Goal: Task Accomplishment & Management: Complete application form

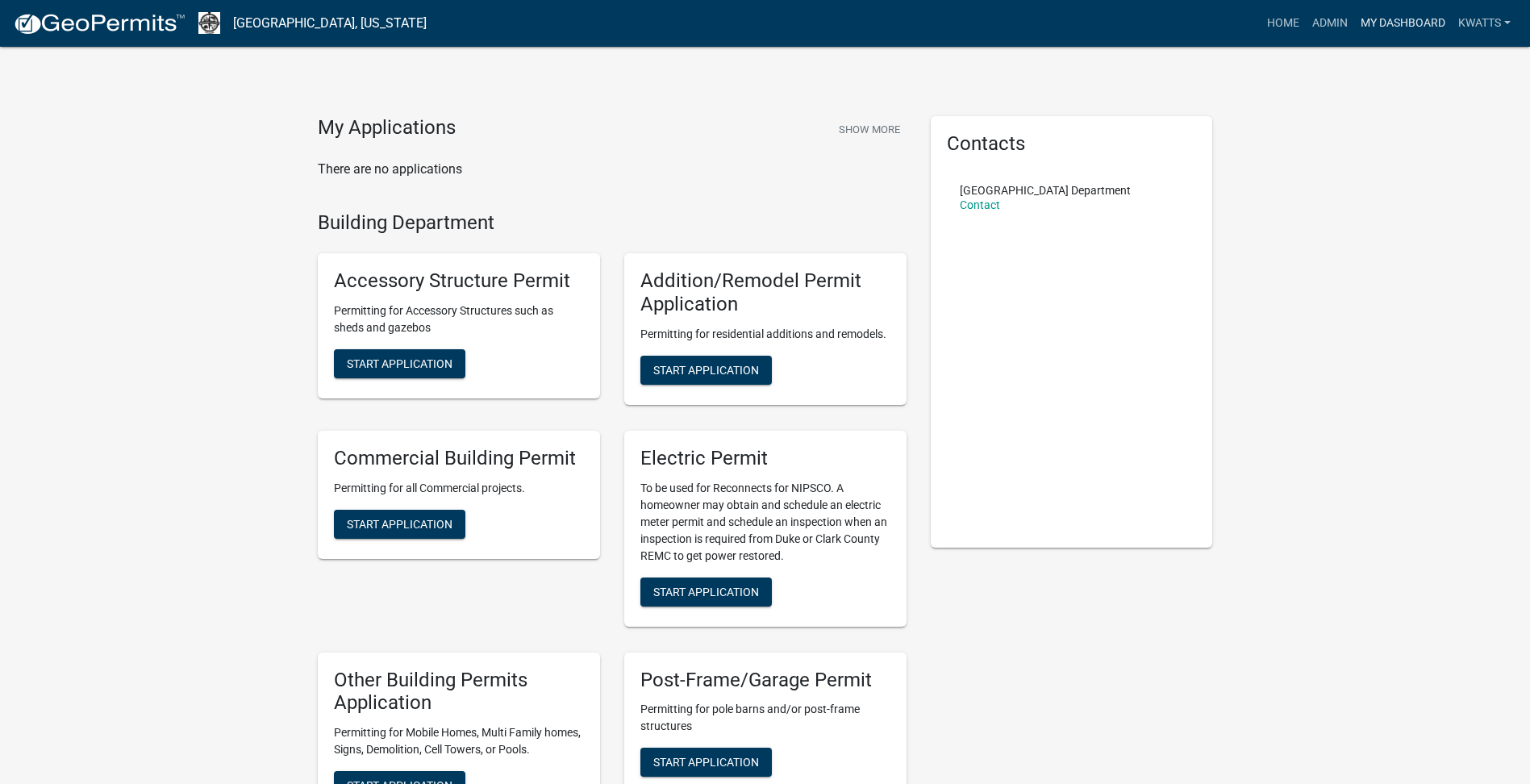
click at [1377, 23] on link "My Dashboard" at bounding box center [1403, 23] width 98 height 31
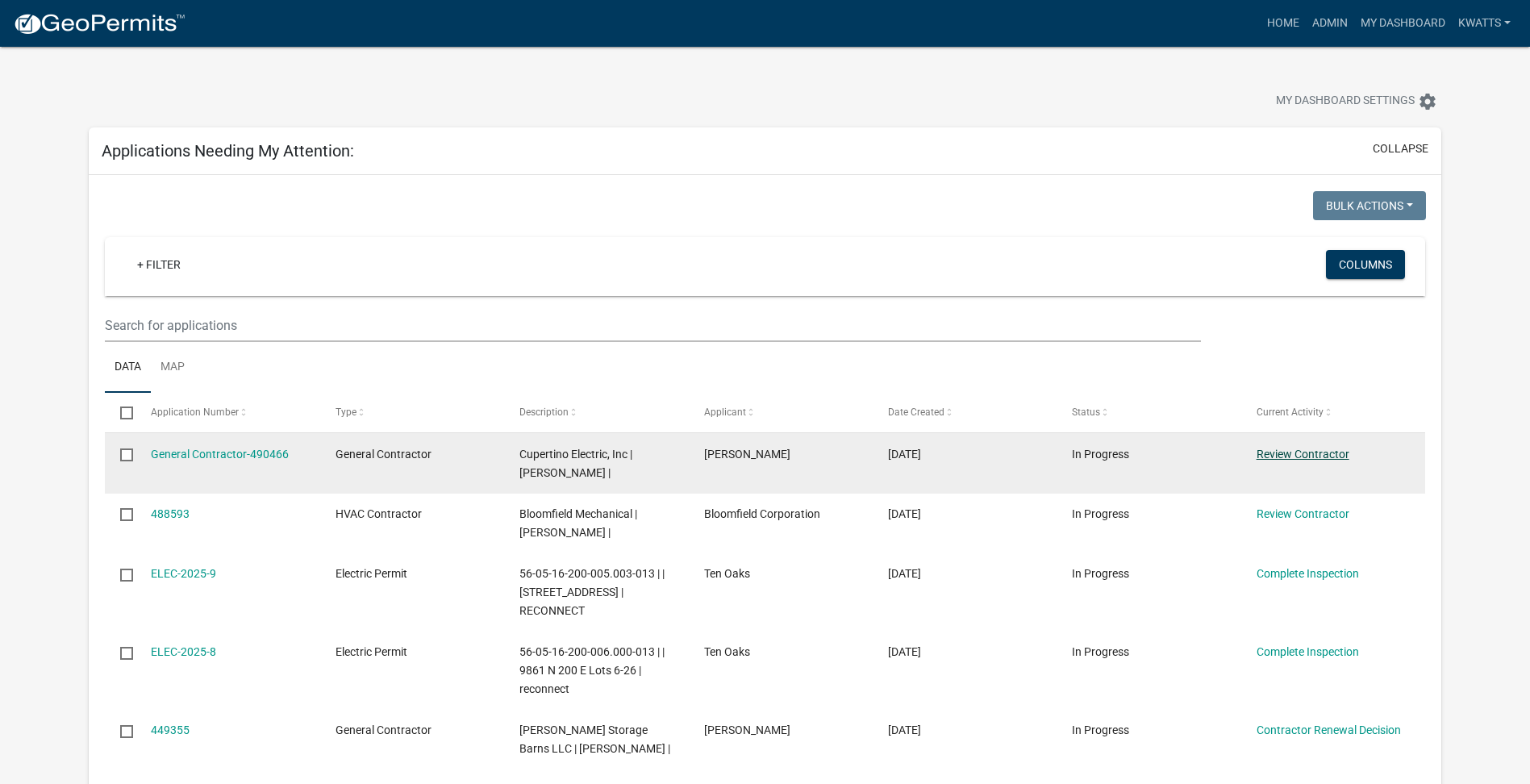
click at [1314, 453] on link "Review Contractor" at bounding box center [1302, 453] width 92 height 12
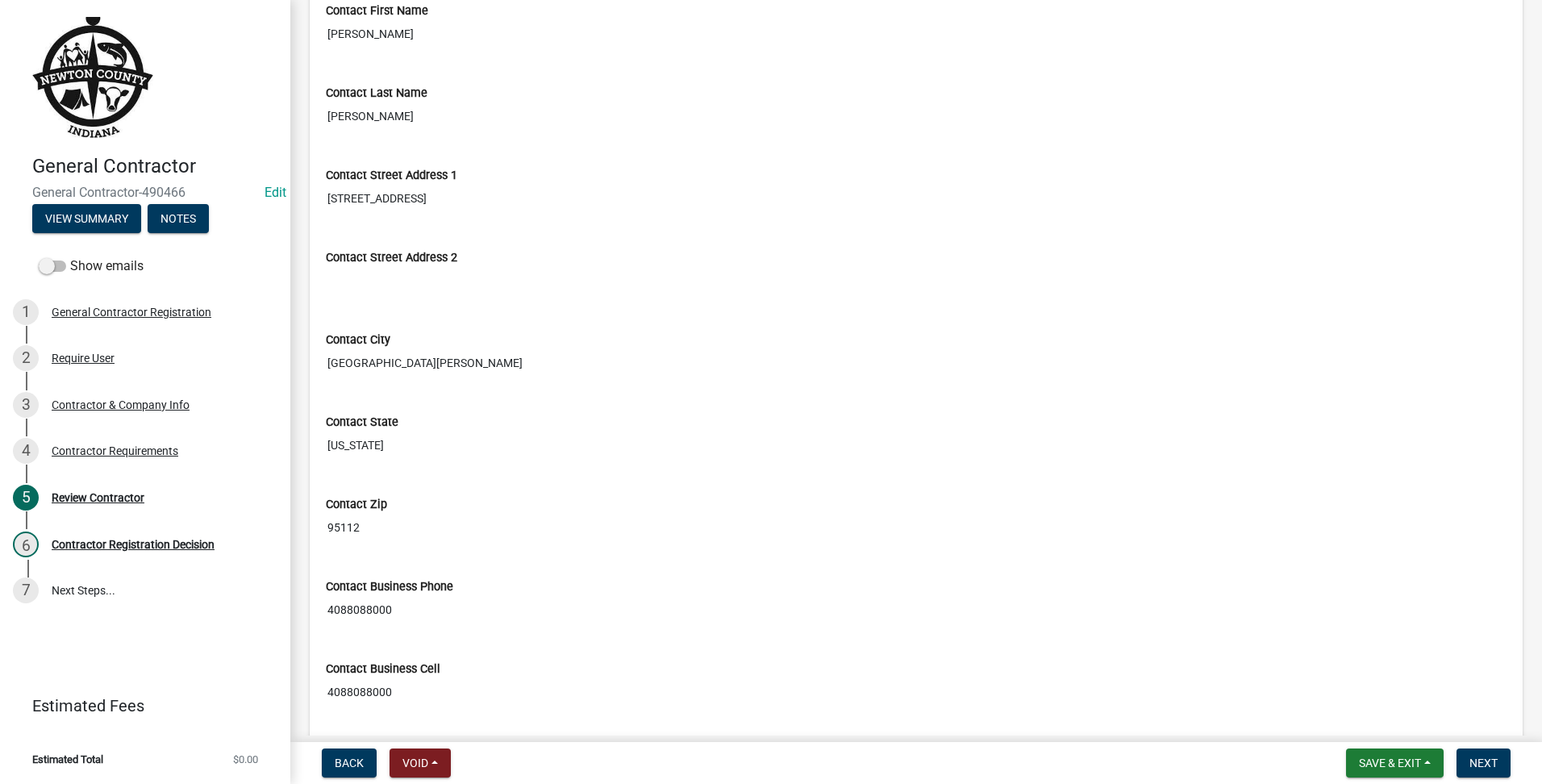
scroll to position [806, 0]
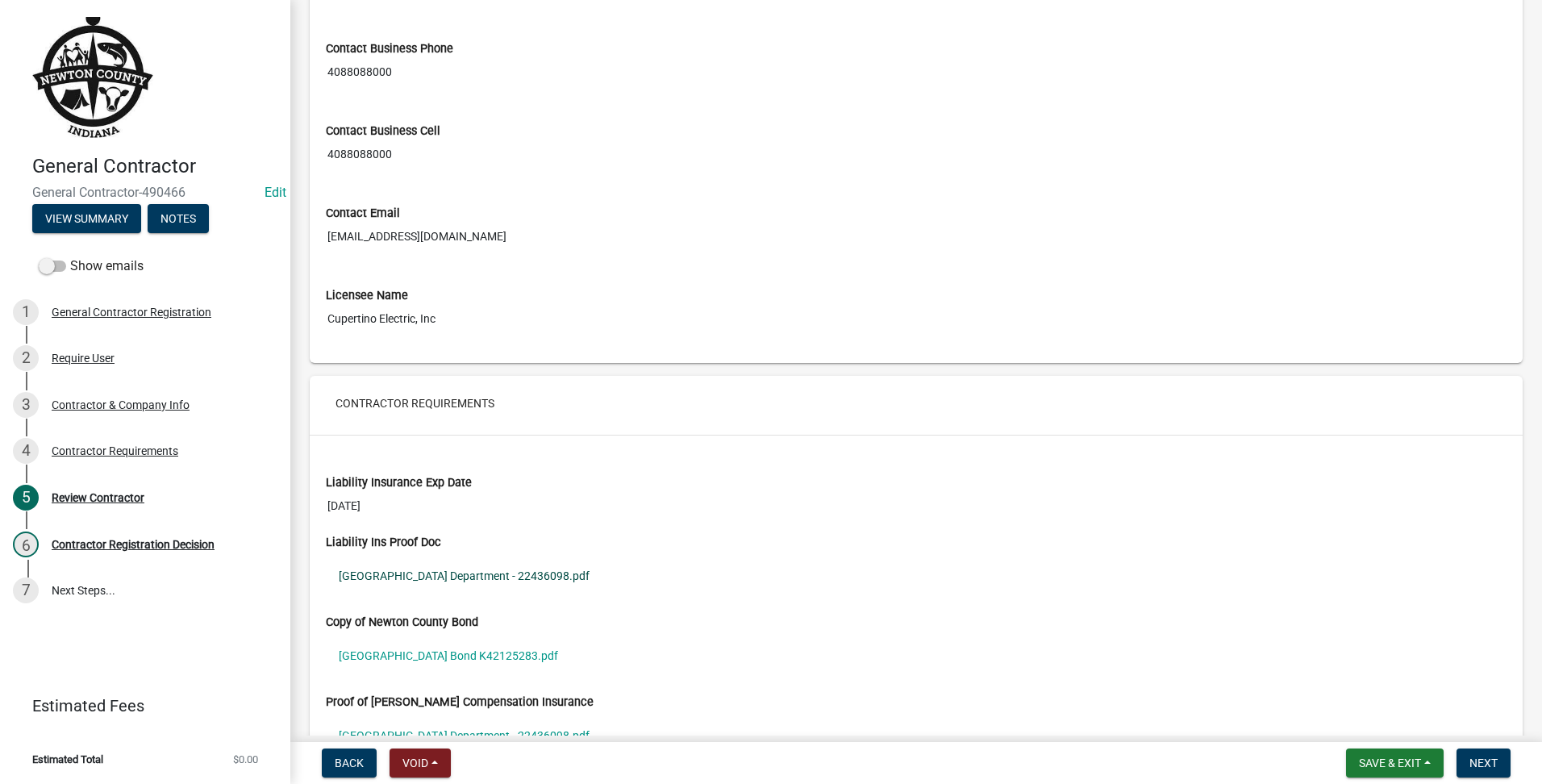
click at [440, 581] on link "[GEOGRAPHIC_DATA] Department - 22436098.pdf" at bounding box center [916, 576] width 1181 height 37
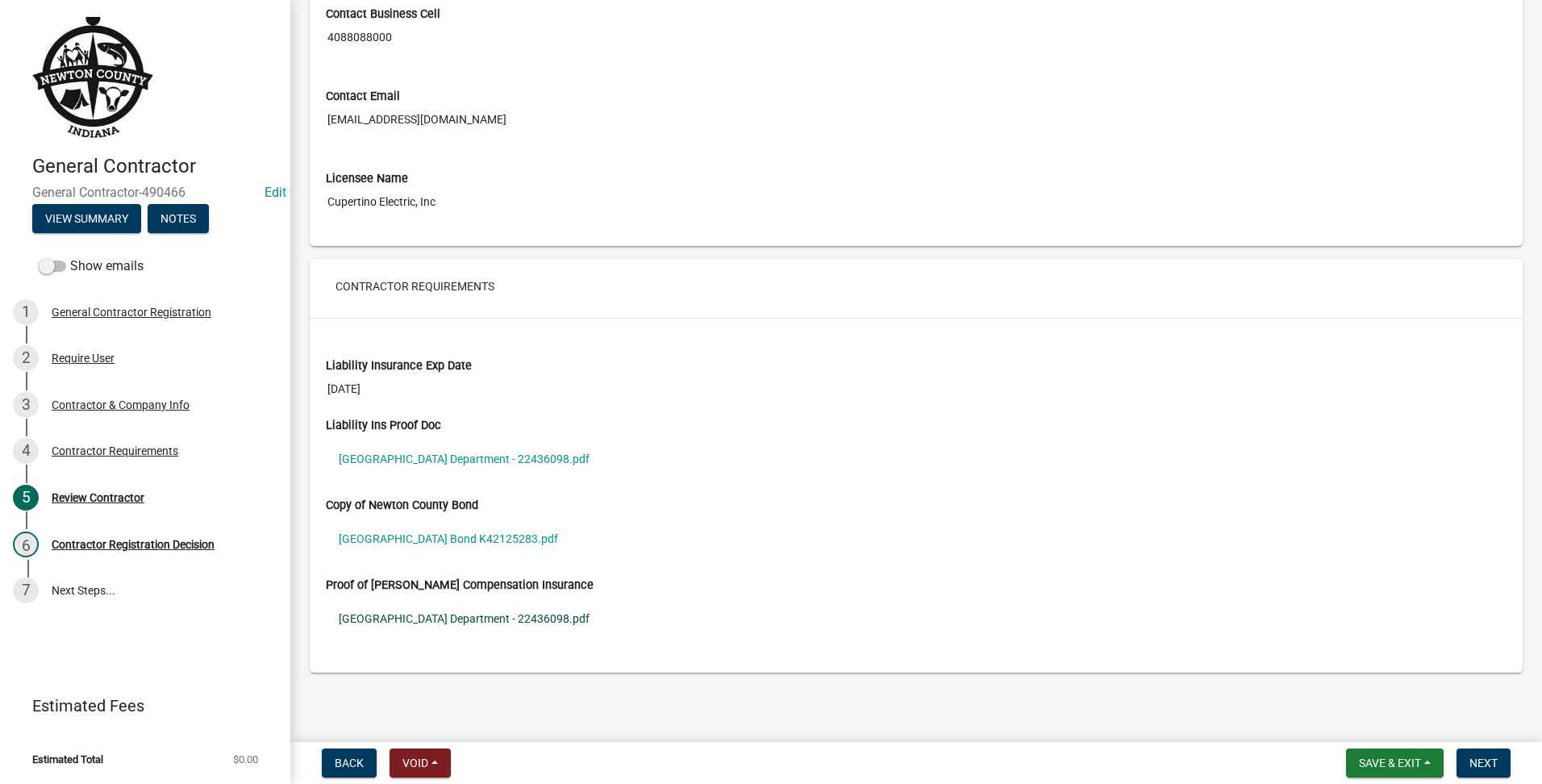
click at [472, 614] on link "[GEOGRAPHIC_DATA] Department - 22436098.pdf" at bounding box center [916, 618] width 1181 height 37
click at [480, 542] on link "[GEOGRAPHIC_DATA] Bond K42125283.pdf" at bounding box center [916, 538] width 1181 height 37
click at [1497, 772] on button "Next" at bounding box center [1483, 763] width 54 height 29
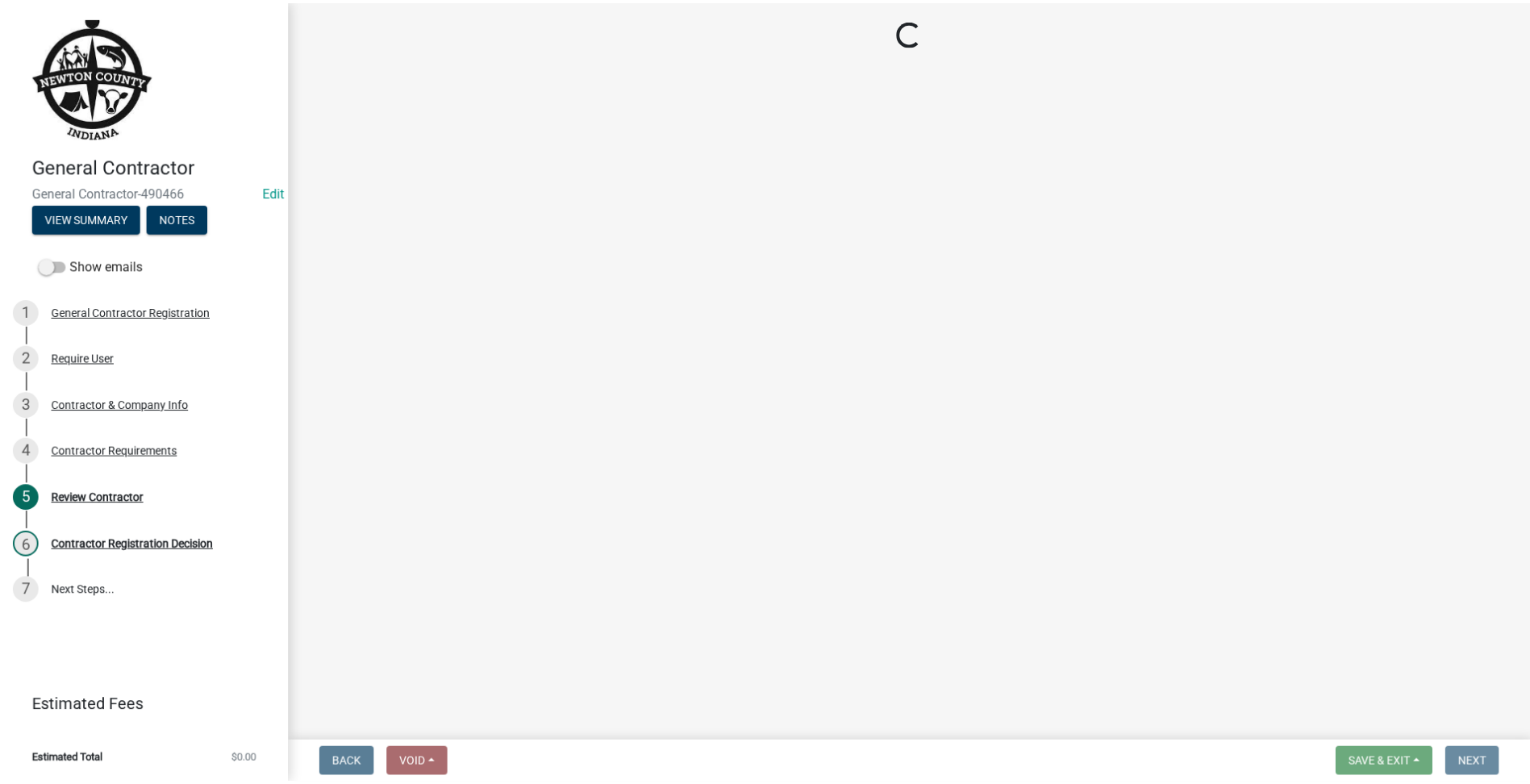
scroll to position [0, 0]
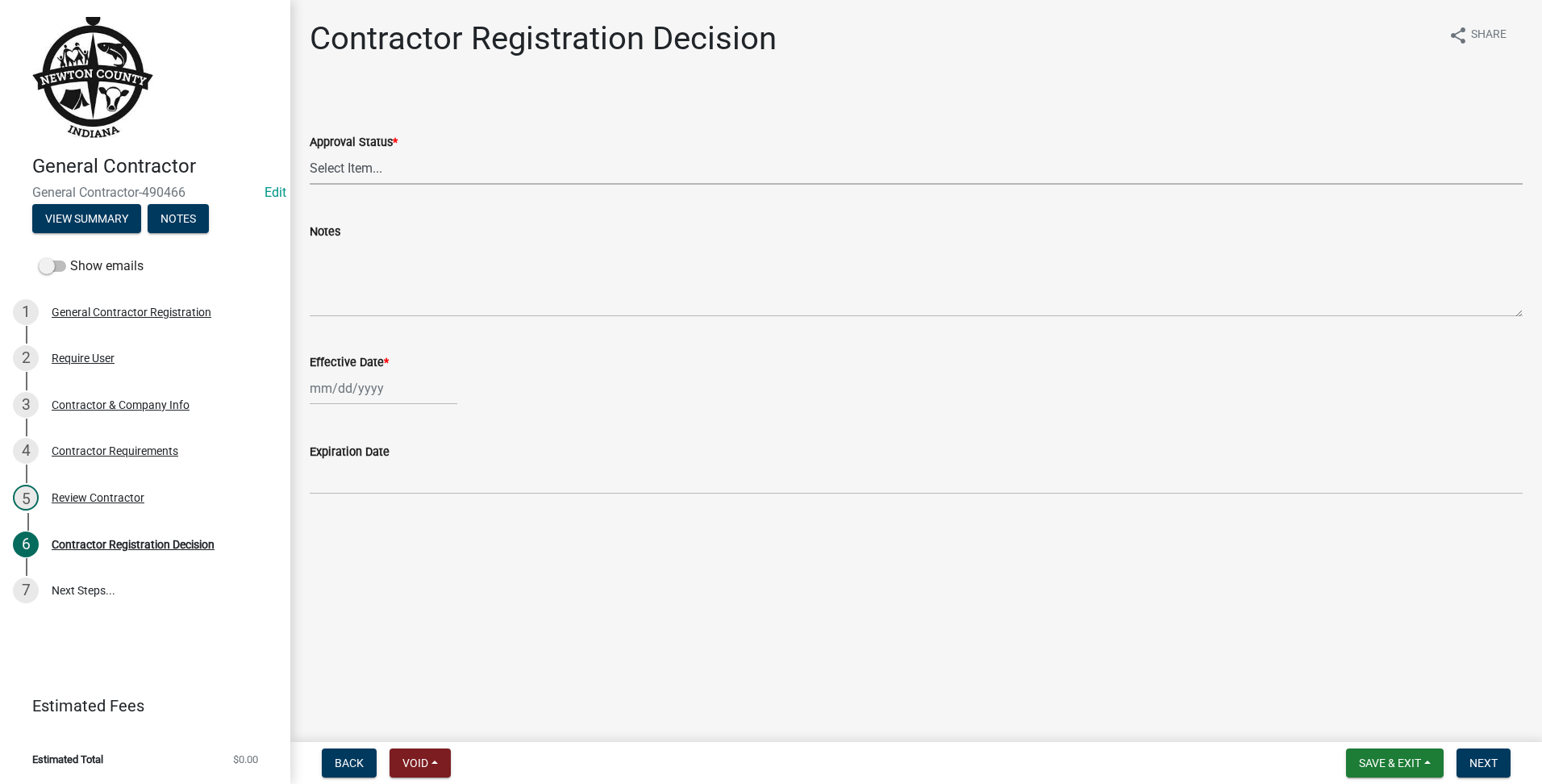
click at [442, 168] on select "Select Item... Approved Denied" at bounding box center [916, 168] width 1213 height 33
click at [310, 152] on select "Select Item... Approved Denied" at bounding box center [916, 168] width 1213 height 33
select select "4b86b809-39dd-4c68-9f3d-fdb3e7050482"
click at [386, 383] on div at bounding box center [384, 388] width 148 height 33
select select "10"
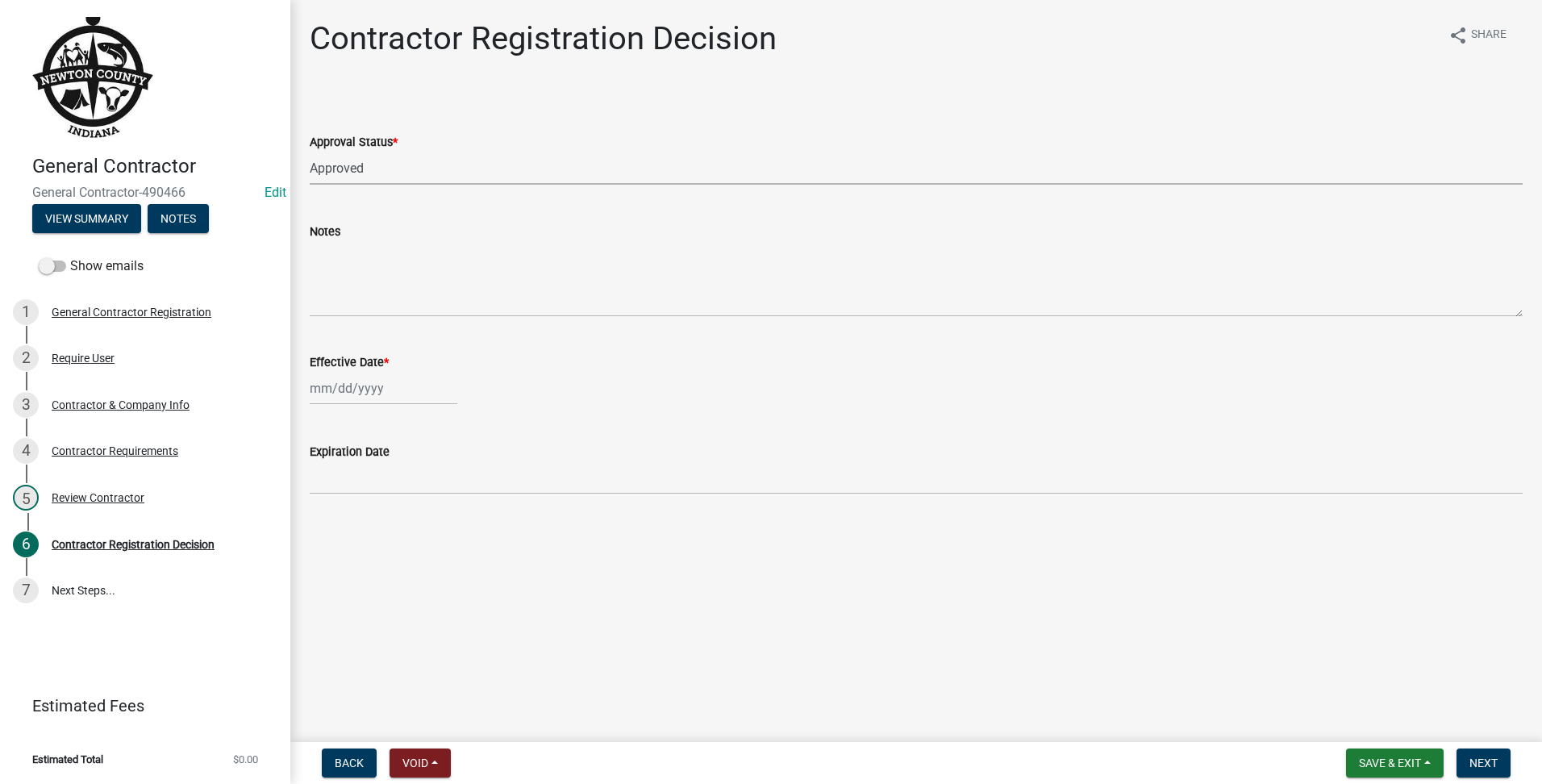
select select "2025"
click at [401, 500] on div "9" at bounding box center [403, 500] width 26 height 26
type input "[DATE]"
click at [1476, 768] on span "Next" at bounding box center [1483, 762] width 28 height 12
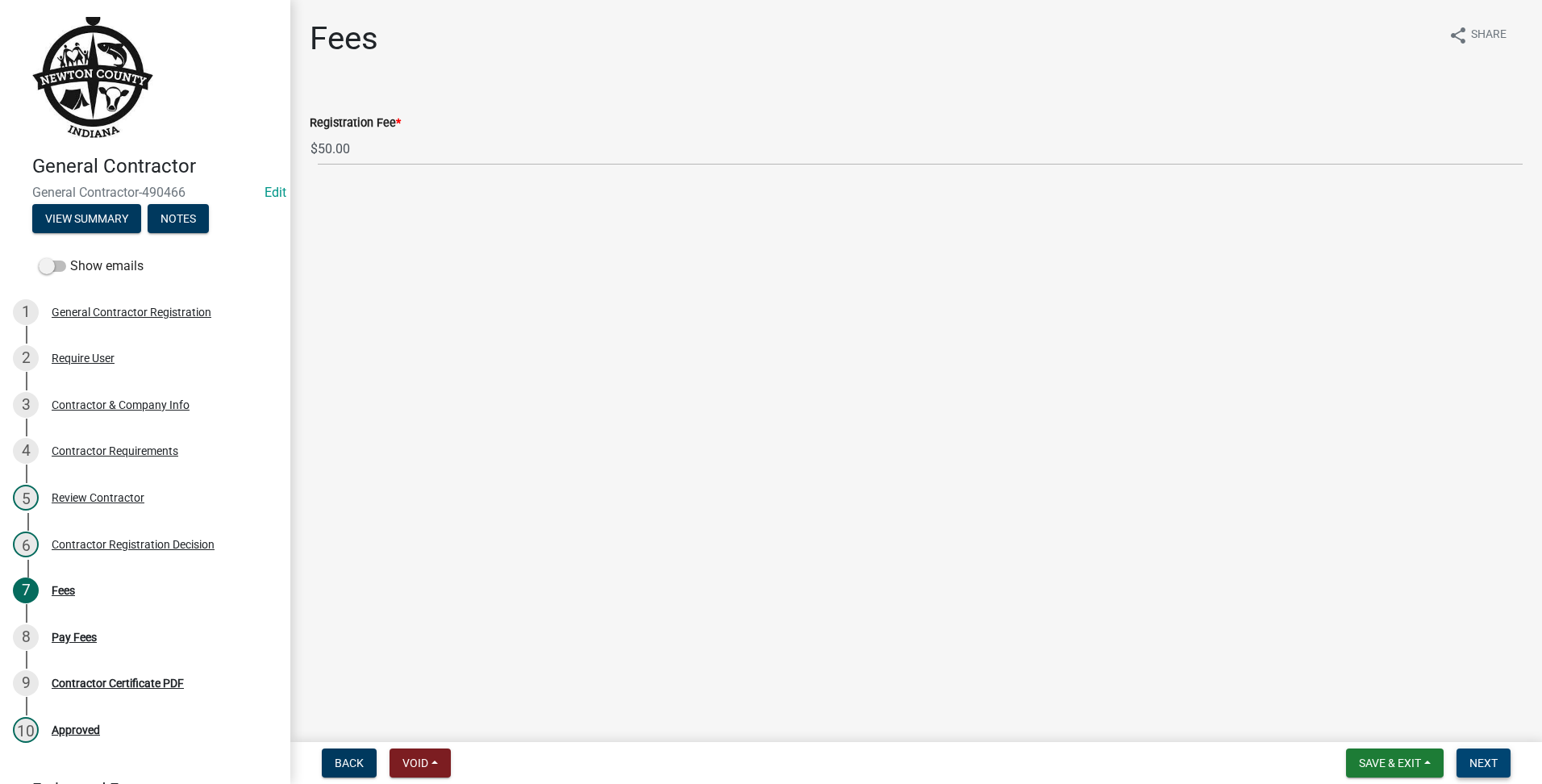
click at [1498, 770] on button "Next" at bounding box center [1483, 763] width 54 height 29
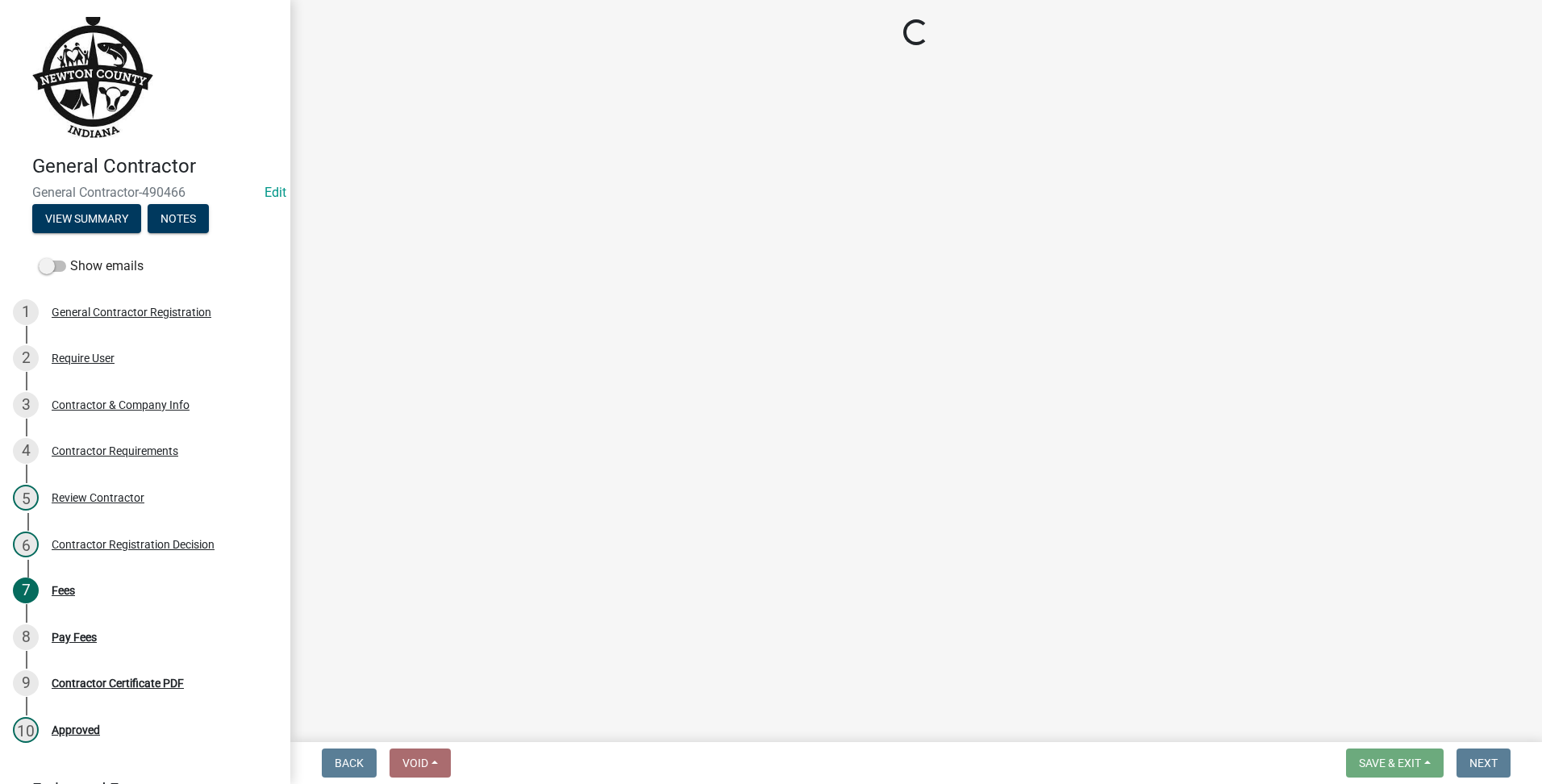
select select "3: 3"
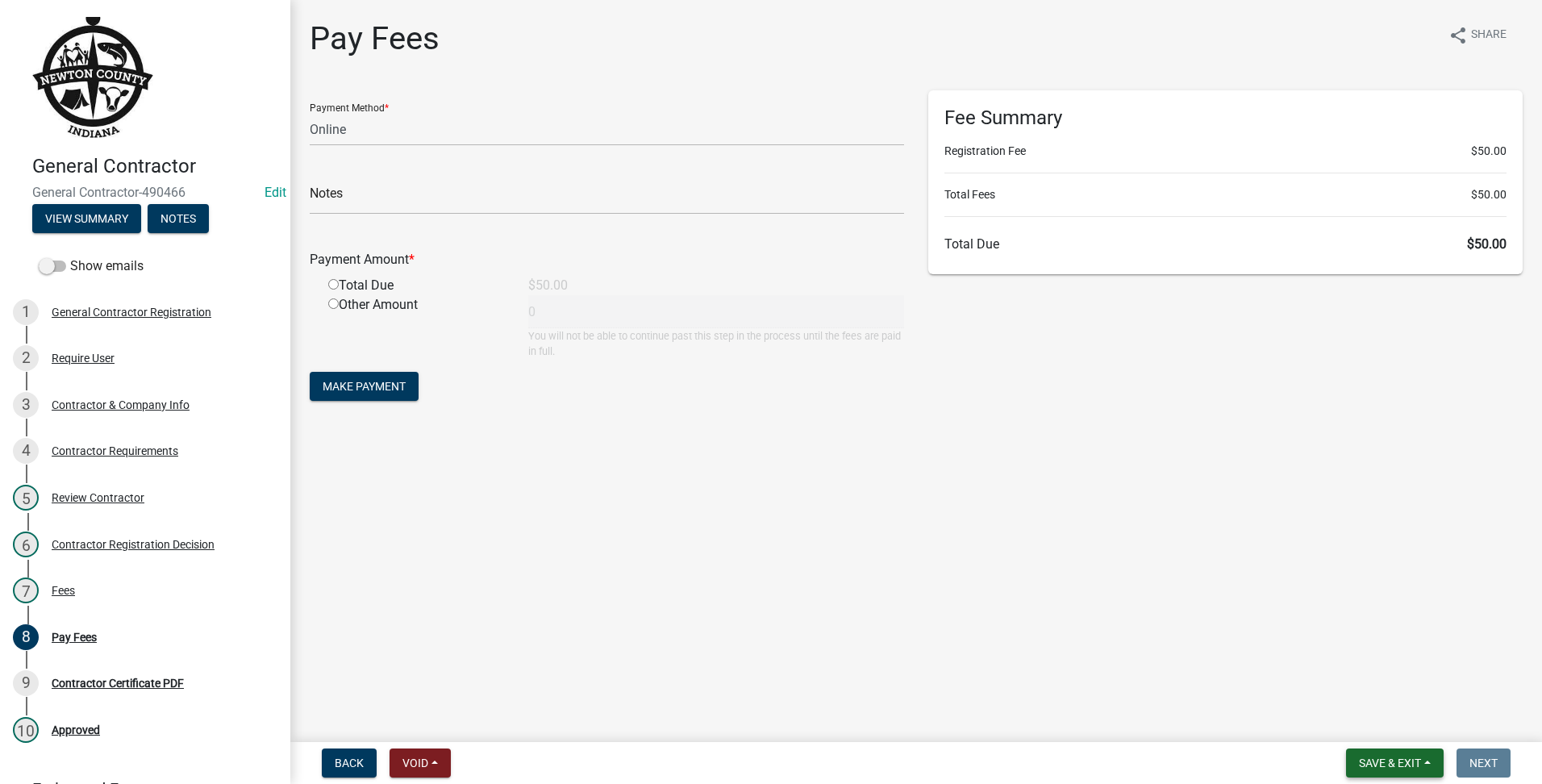
click at [1361, 768] on span "Save & Exit" at bounding box center [1390, 762] width 62 height 12
click at [1365, 727] on button "Save & Exit" at bounding box center [1380, 721] width 129 height 38
